Goal: Navigation & Orientation: Understand site structure

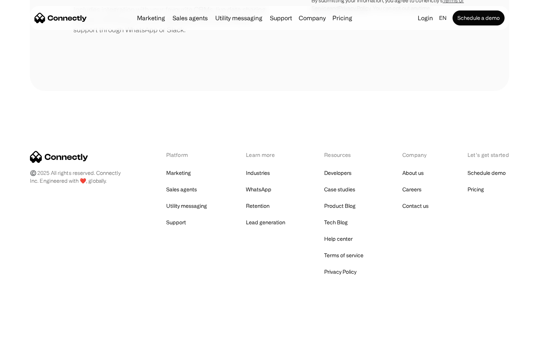
scroll to position [348, 0]
